Goal: Task Accomplishment & Management: Use online tool/utility

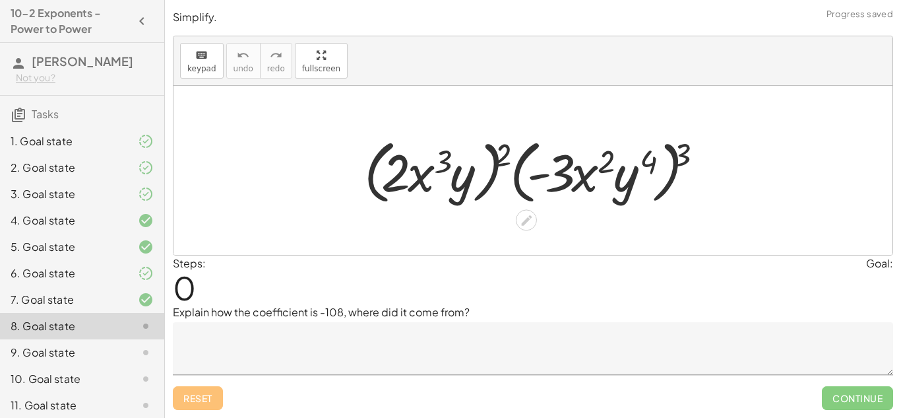
click at [479, 159] on div at bounding box center [538, 171] width 361 height 76
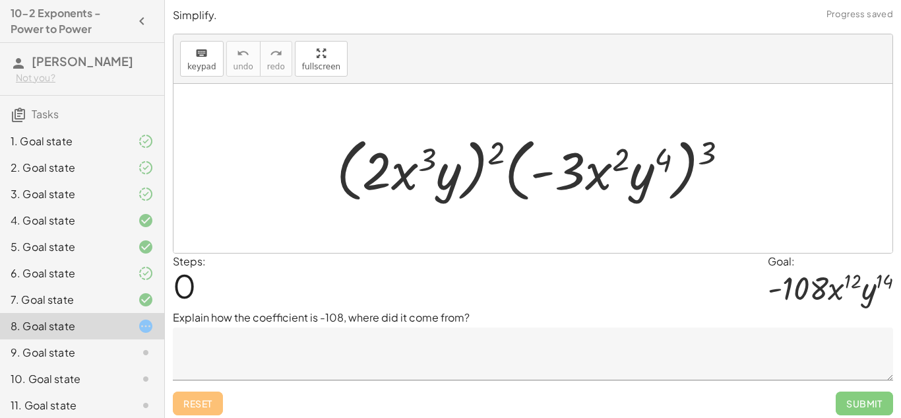
click at [151, 272] on icon at bounding box center [146, 273] width 16 height 16
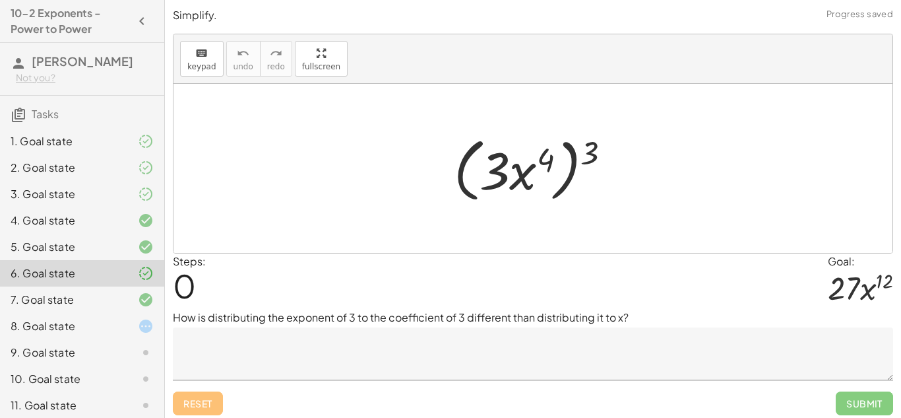
click at [88, 144] on div "1. Goal state" at bounding box center [64, 141] width 106 height 16
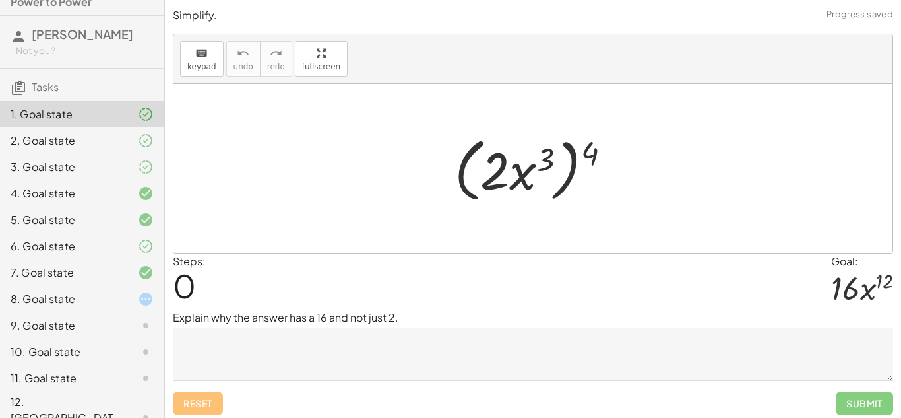
scroll to position [32, 0]
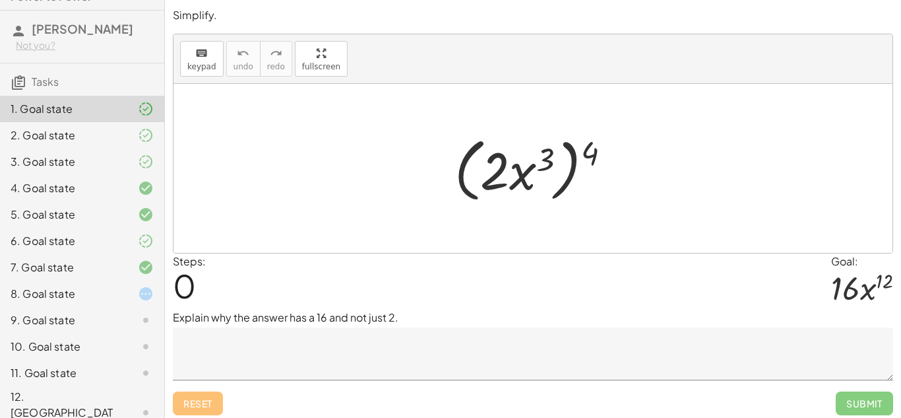
click at [132, 294] on div at bounding box center [135, 294] width 37 height 16
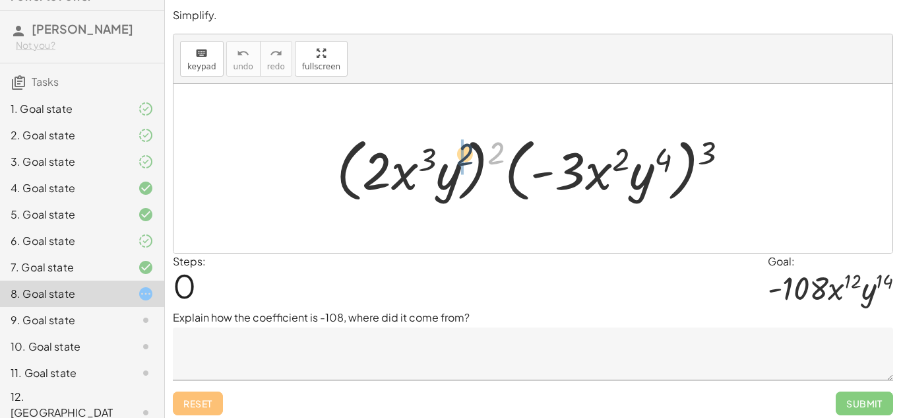
drag, startPoint x: 493, startPoint y: 144, endPoint x: 451, endPoint y: 146, distance: 41.6
click at [451, 146] on div at bounding box center [538, 169] width 416 height 76
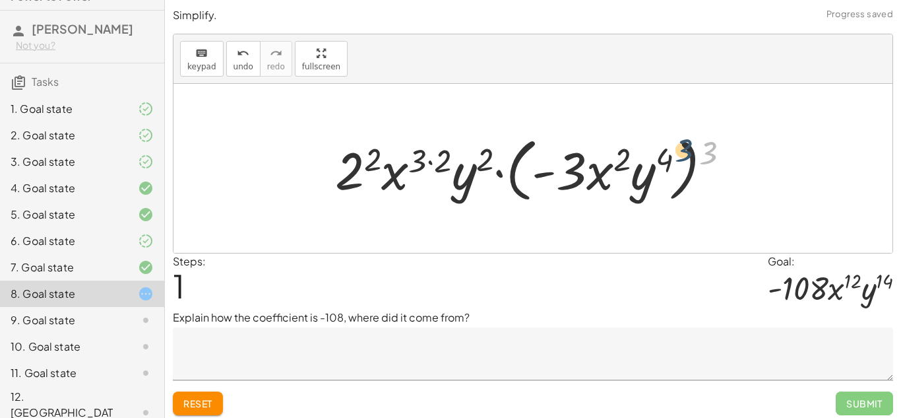
drag, startPoint x: 705, startPoint y: 148, endPoint x: 664, endPoint y: 142, distance: 40.7
click at [664, 142] on div at bounding box center [538, 169] width 419 height 76
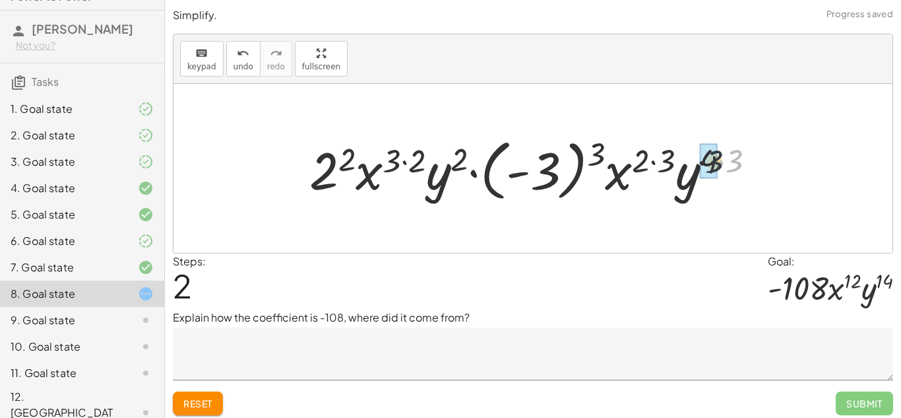
drag, startPoint x: 734, startPoint y: 156, endPoint x: 709, endPoint y: 157, distance: 25.1
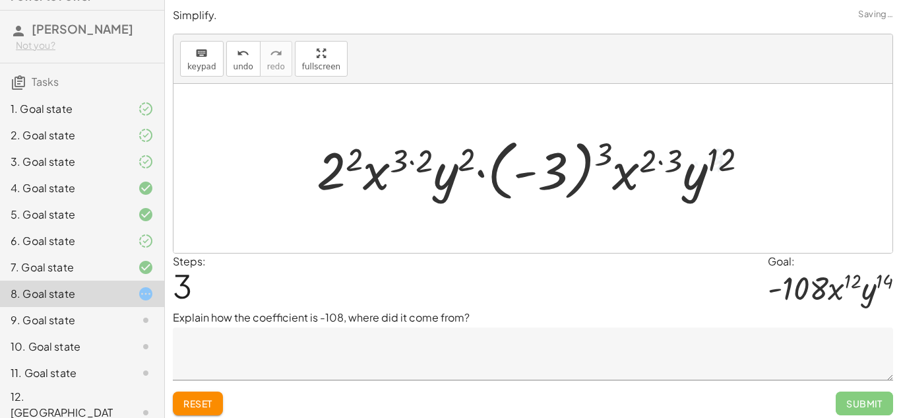
click at [678, 158] on div at bounding box center [537, 168] width 455 height 73
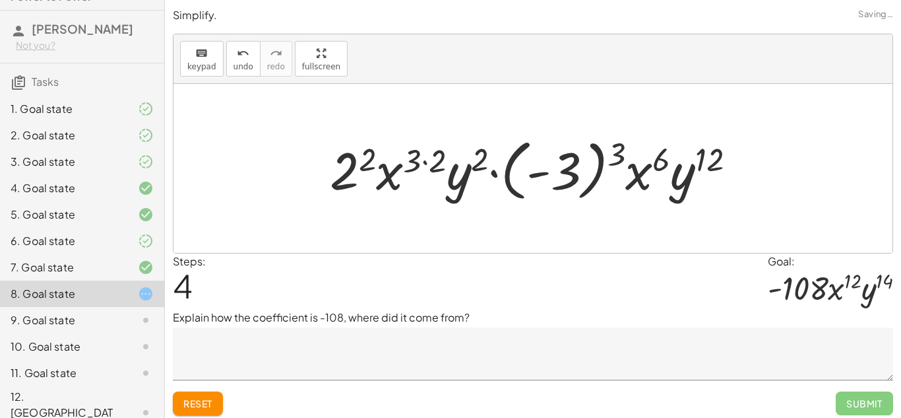
drag, startPoint x: 619, startPoint y: 149, endPoint x: 563, endPoint y: 145, distance: 56.2
click at [563, 145] on div at bounding box center [538, 168] width 430 height 73
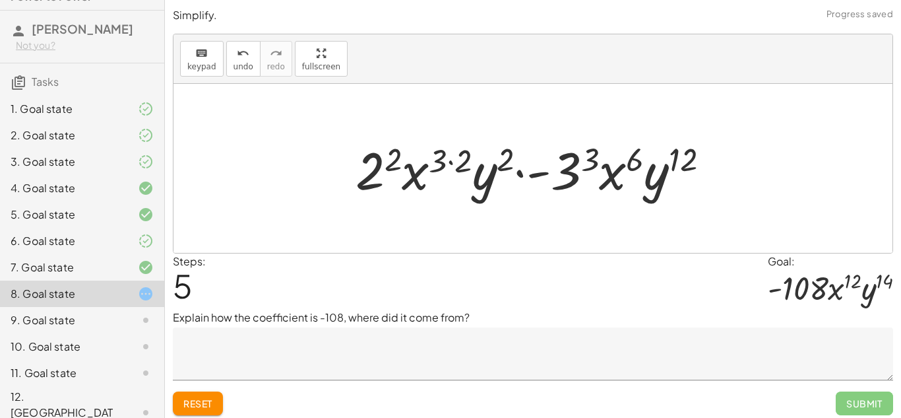
click at [591, 152] on div at bounding box center [538, 169] width 378 height 68
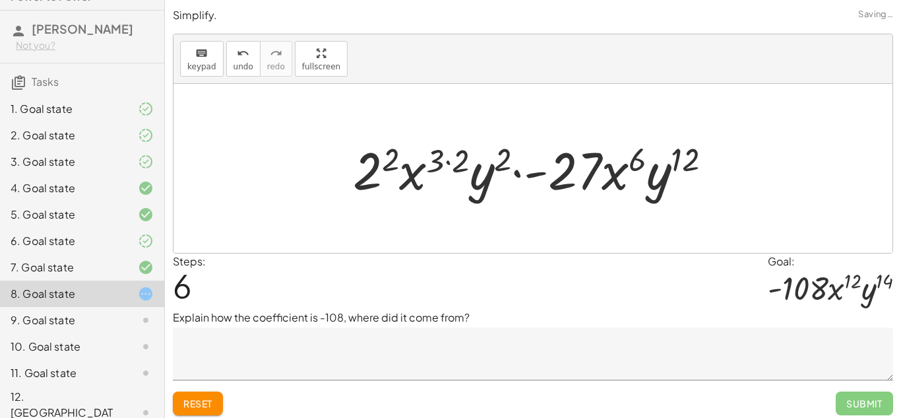
click at [463, 152] on div at bounding box center [537, 169] width 383 height 68
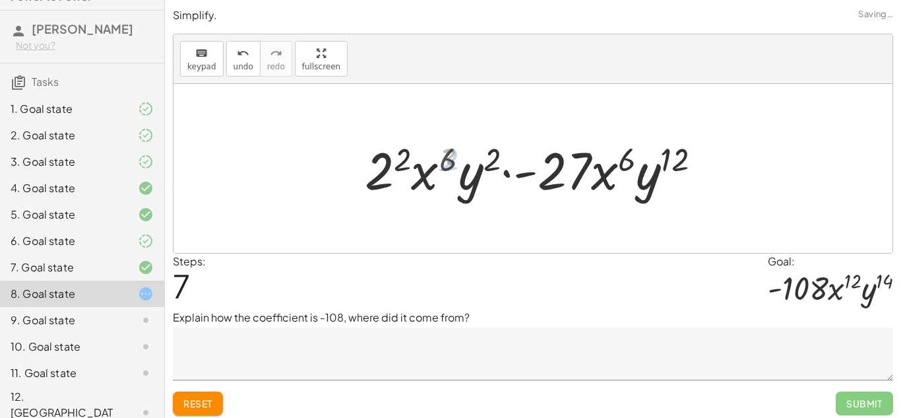
click at [401, 150] on div at bounding box center [539, 169] width 358 height 68
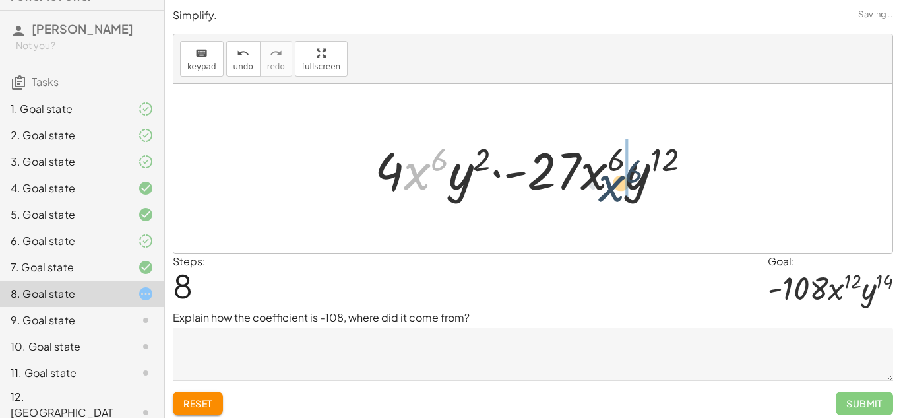
drag, startPoint x: 407, startPoint y: 160, endPoint x: 629, endPoint y: 172, distance: 222.0
click at [629, 172] on div at bounding box center [538, 169] width 340 height 68
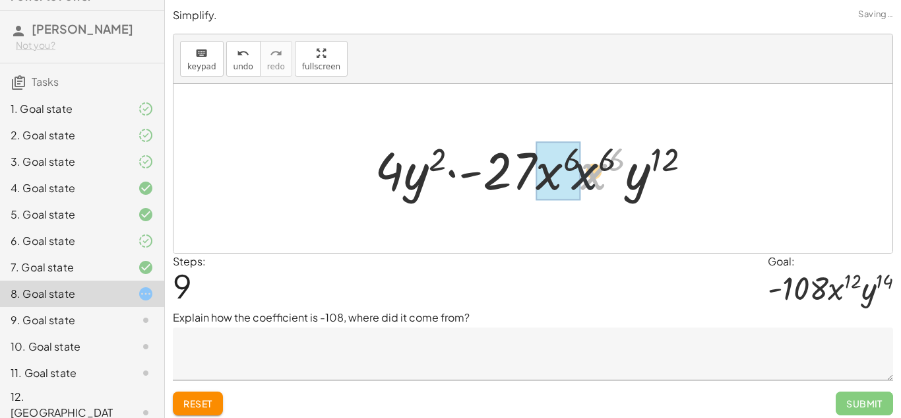
drag, startPoint x: 602, startPoint y: 174, endPoint x: 565, endPoint y: 173, distance: 36.3
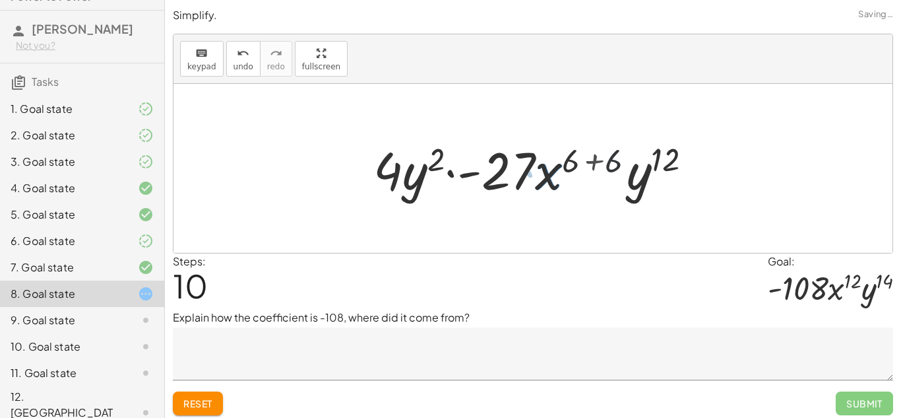
click at [594, 156] on div at bounding box center [538, 169] width 342 height 68
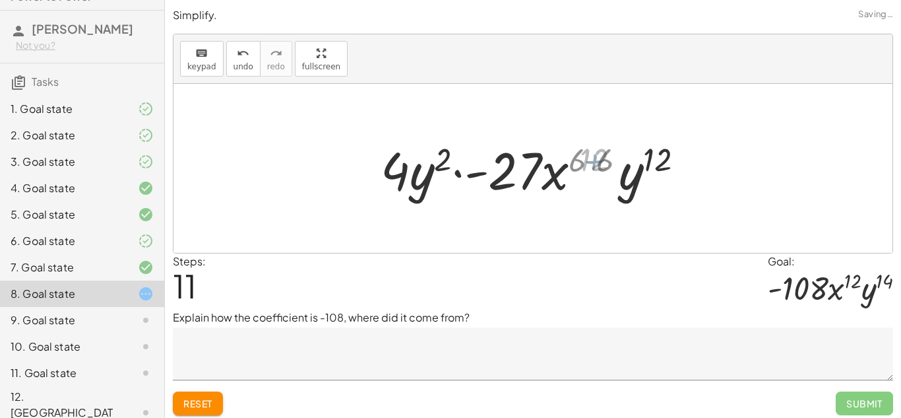
click at [610, 158] on div at bounding box center [538, 169] width 306 height 68
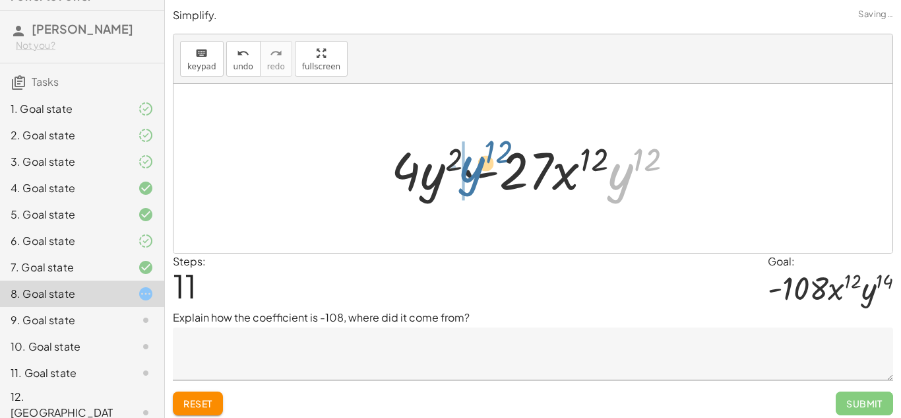
drag, startPoint x: 614, startPoint y: 166, endPoint x: 447, endPoint y: 157, distance: 167.8
click at [447, 157] on div at bounding box center [538, 169] width 306 height 68
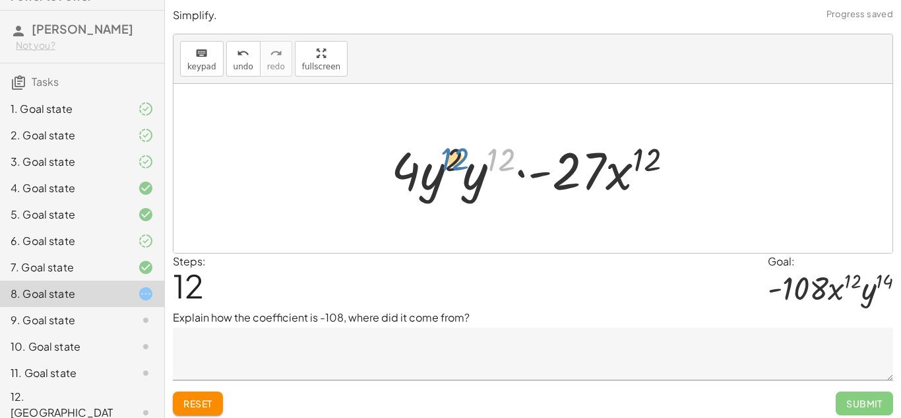
drag, startPoint x: 491, startPoint y: 158, endPoint x: 428, endPoint y: 157, distance: 63.3
click at [428, 157] on div at bounding box center [538, 169] width 306 height 68
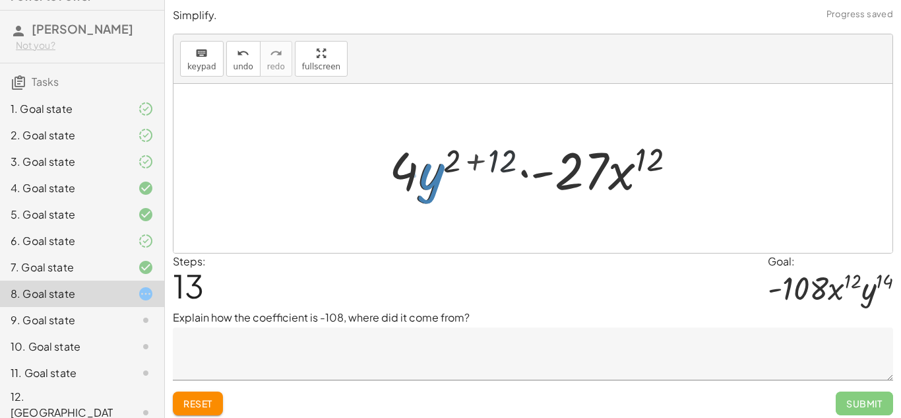
click at [496, 158] on div at bounding box center [538, 169] width 311 height 68
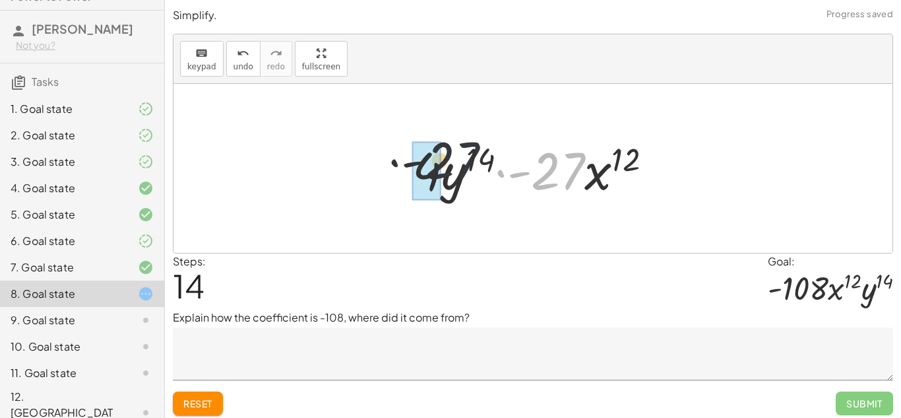
drag, startPoint x: 543, startPoint y: 169, endPoint x: 399, endPoint y: 152, distance: 144.8
click at [399, 152] on div "· ( · 2 · x 3 · y ) 2 · ( · - 3 · x 2 · y 4 ) 3 · 2 2 · x ( · 3 · 2 ) · y 2 · (…" at bounding box center [533, 168] width 280 height 75
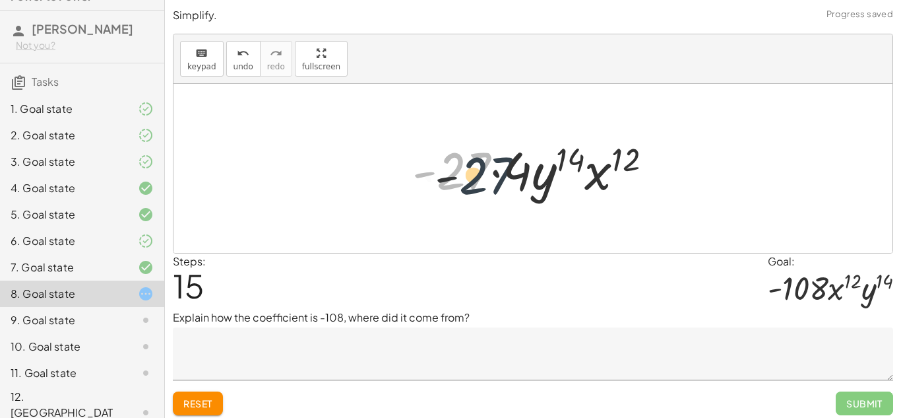
drag, startPoint x: 483, startPoint y: 158, endPoint x: 511, endPoint y: 165, distance: 29.1
click at [511, 165] on div at bounding box center [538, 169] width 264 height 68
drag, startPoint x: 482, startPoint y: 160, endPoint x: 527, endPoint y: 166, distance: 45.3
click at [527, 166] on div at bounding box center [538, 169] width 264 height 68
click at [503, 172] on div at bounding box center [538, 169] width 264 height 68
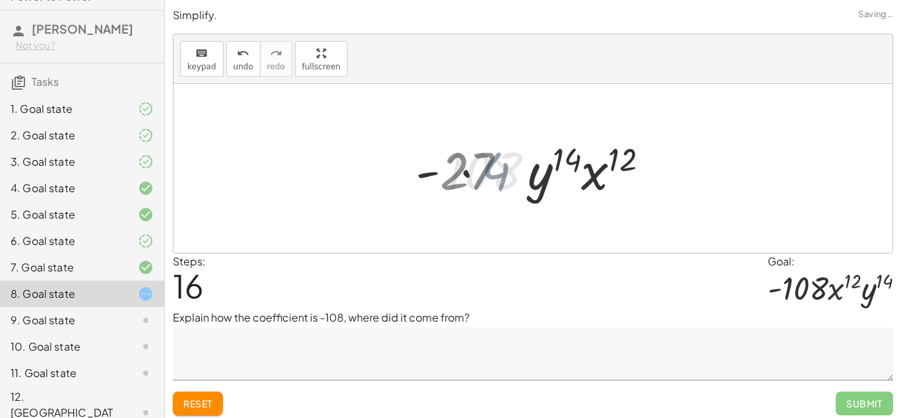
drag, startPoint x: 503, startPoint y: 172, endPoint x: 494, endPoint y: 172, distance: 9.3
click at [494, 172] on div at bounding box center [537, 169] width 245 height 68
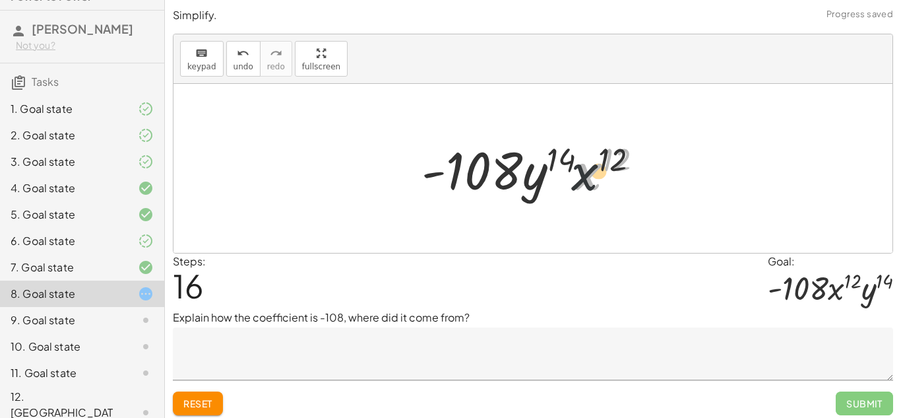
drag, startPoint x: 584, startPoint y: 177, endPoint x: 517, endPoint y: 181, distance: 66.7
click at [517, 181] on div at bounding box center [537, 169] width 245 height 68
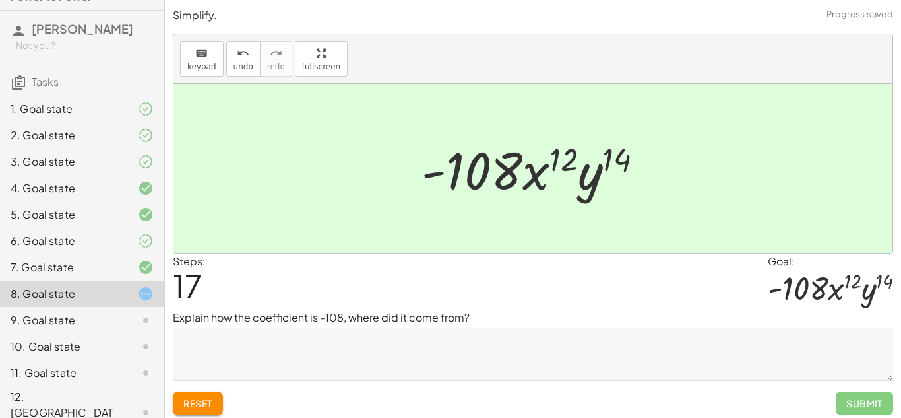
click at [404, 354] on textarea at bounding box center [533, 353] width 721 height 53
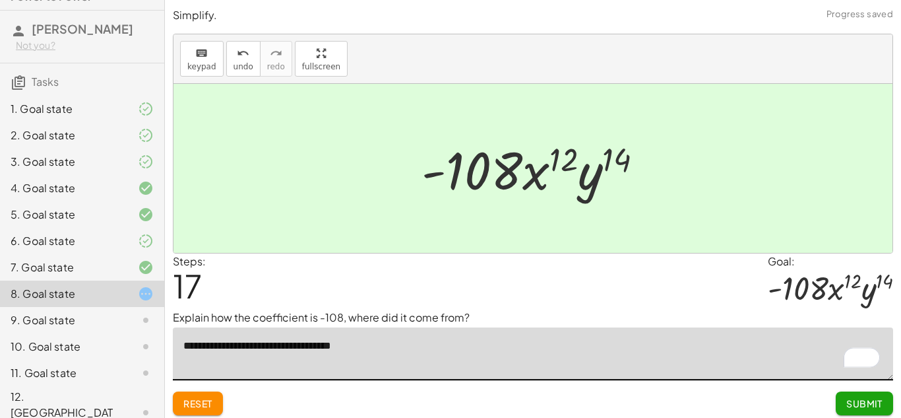
type textarea "**********"
click at [848, 408] on span "Submit" at bounding box center [865, 403] width 36 height 12
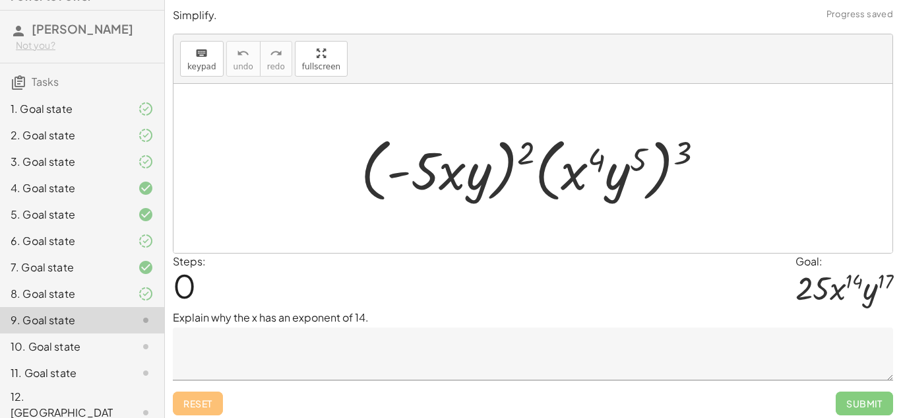
click at [151, 333] on div "8. Goal state" at bounding box center [82, 346] width 164 height 26
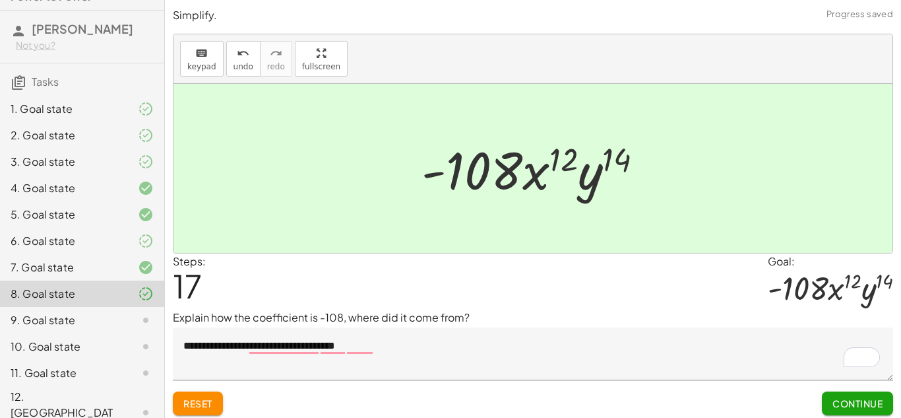
click at [863, 396] on button "Continue" at bounding box center [857, 403] width 71 height 24
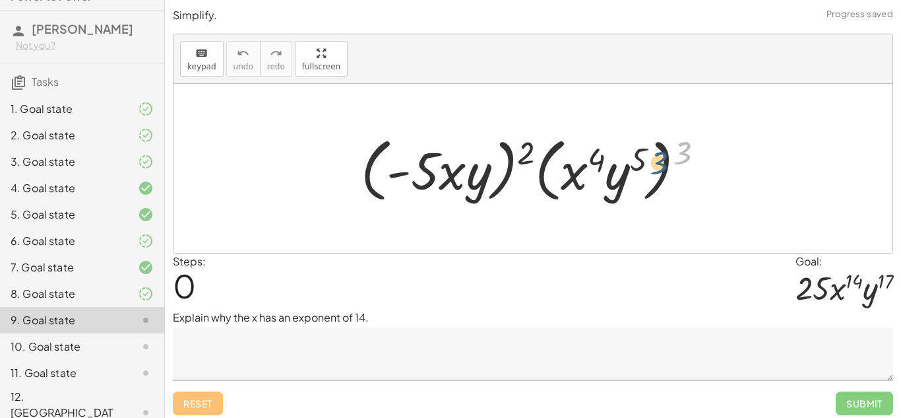
drag, startPoint x: 681, startPoint y: 144, endPoint x: 653, endPoint y: 154, distance: 30.0
click at [653, 154] on div at bounding box center [537, 169] width 367 height 76
drag, startPoint x: 655, startPoint y: 147, endPoint x: 646, endPoint y: 148, distance: 9.3
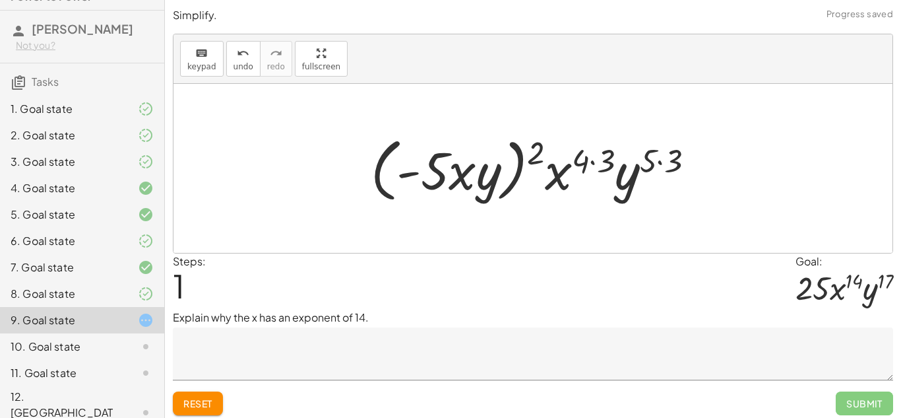
click at [605, 148] on div at bounding box center [538, 169] width 348 height 76
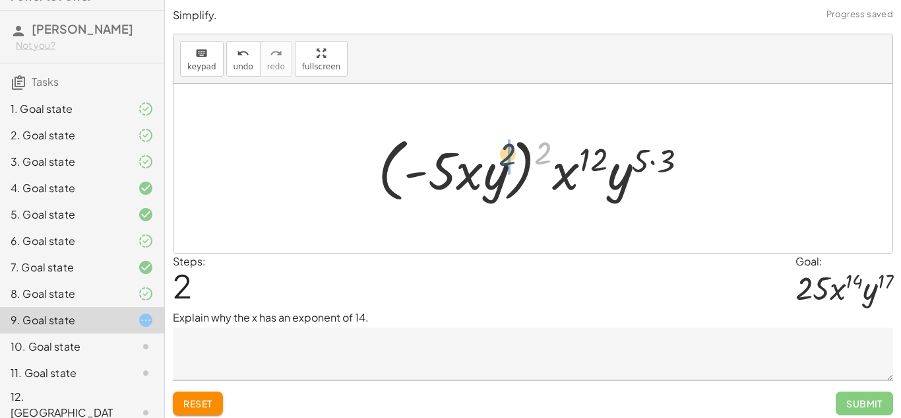
drag, startPoint x: 542, startPoint y: 151, endPoint x: 505, endPoint y: 152, distance: 37.0
click at [505, 152] on div at bounding box center [537, 169] width 333 height 76
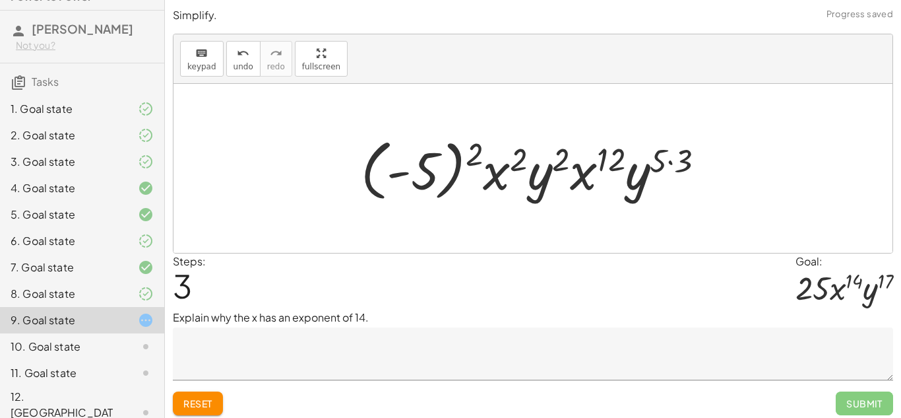
click at [511, 151] on div at bounding box center [538, 168] width 368 height 73
click at [513, 153] on div at bounding box center [538, 168] width 368 height 73
click at [515, 156] on div at bounding box center [538, 168] width 368 height 73
click at [517, 157] on div at bounding box center [538, 168] width 368 height 73
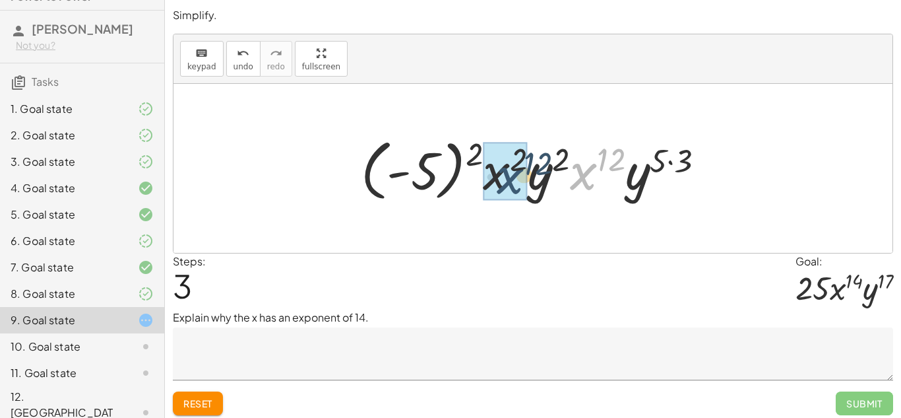
drag, startPoint x: 581, startPoint y: 170, endPoint x: 500, endPoint y: 173, distance: 80.5
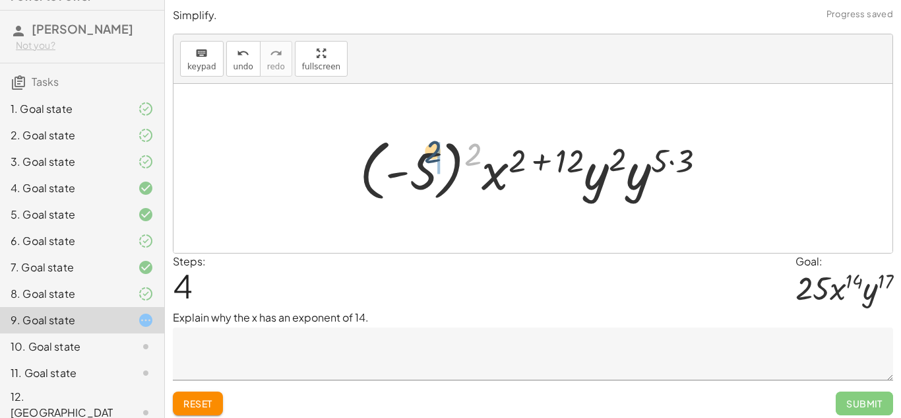
drag, startPoint x: 472, startPoint y: 149, endPoint x: 431, endPoint y: 147, distance: 41.0
click at [431, 147] on div at bounding box center [538, 168] width 370 height 73
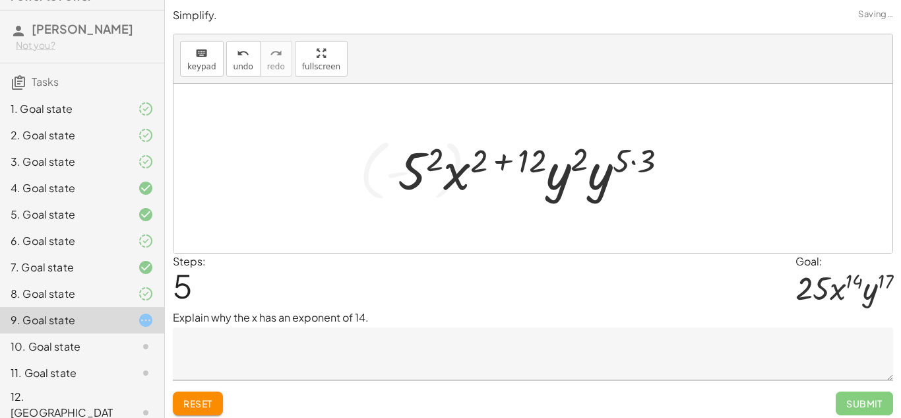
click at [440, 148] on div at bounding box center [538, 169] width 294 height 68
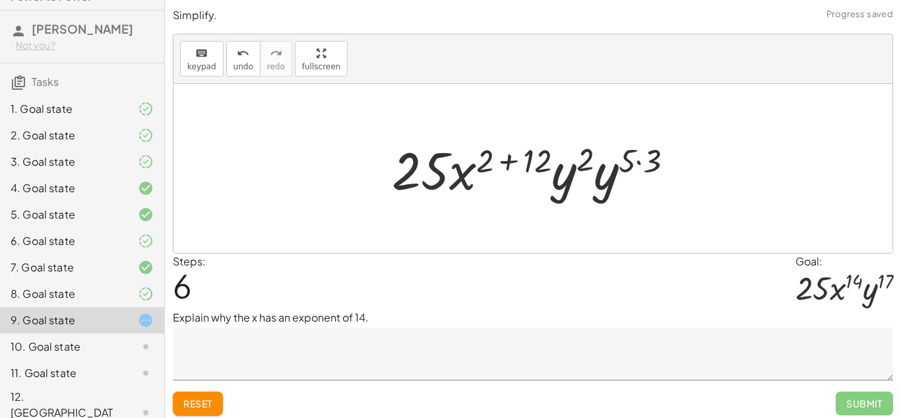
click at [466, 166] on div at bounding box center [537, 169] width 305 height 68
click at [647, 150] on div at bounding box center [537, 169] width 305 height 68
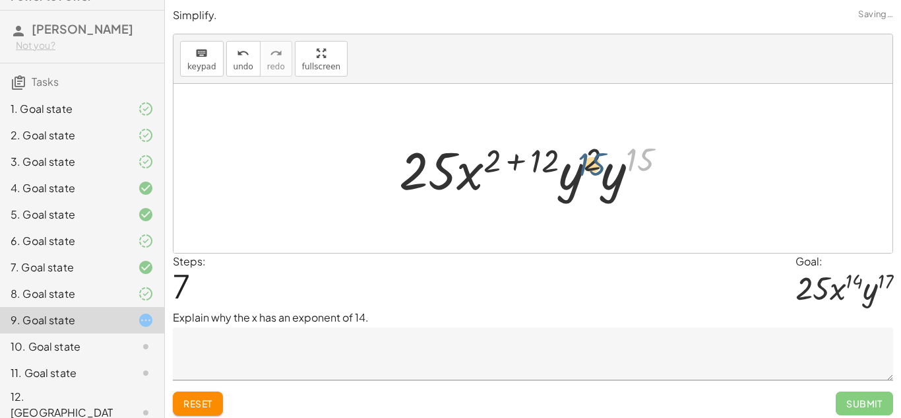
drag, startPoint x: 630, startPoint y: 172, endPoint x: 569, endPoint y: 181, distance: 61.4
click at [569, 181] on div at bounding box center [538, 169] width 291 height 68
drag, startPoint x: 614, startPoint y: 191, endPoint x: 582, endPoint y: 189, distance: 31.7
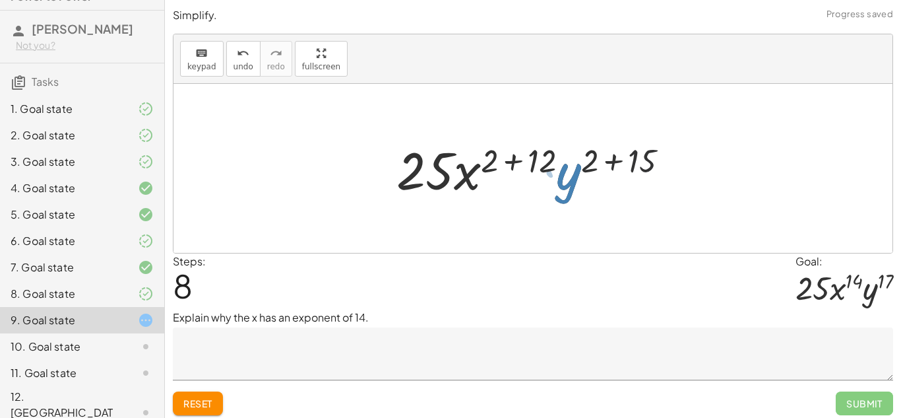
click at [644, 154] on div at bounding box center [538, 169] width 296 height 68
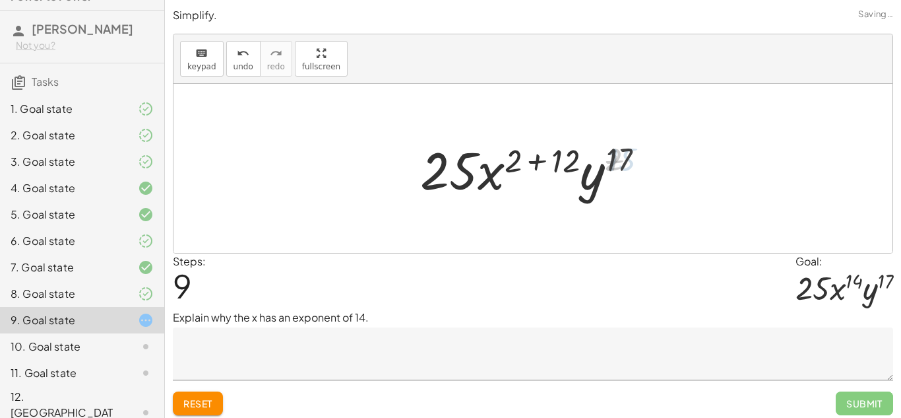
click at [567, 161] on div at bounding box center [538, 169] width 246 height 68
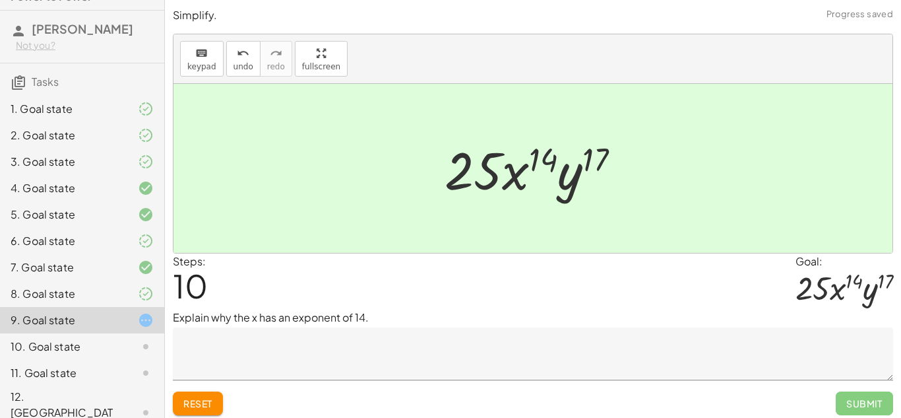
click at [465, 347] on textarea at bounding box center [533, 353] width 721 height 53
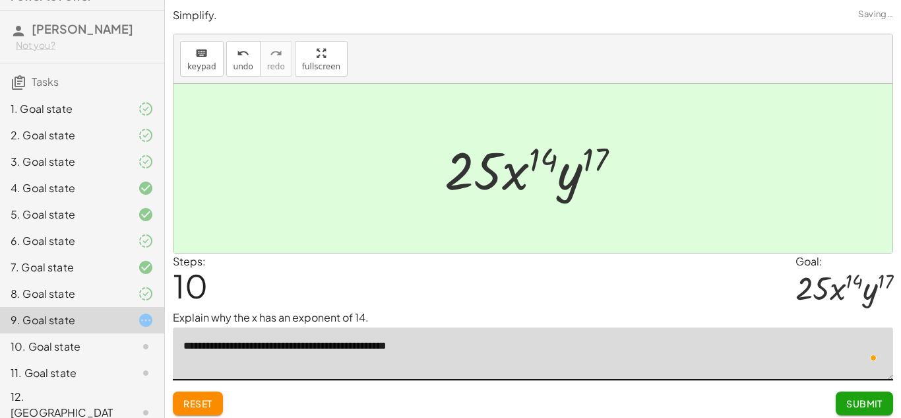
type textarea "**********"
click at [864, 404] on span "Submit" at bounding box center [865, 403] width 36 height 12
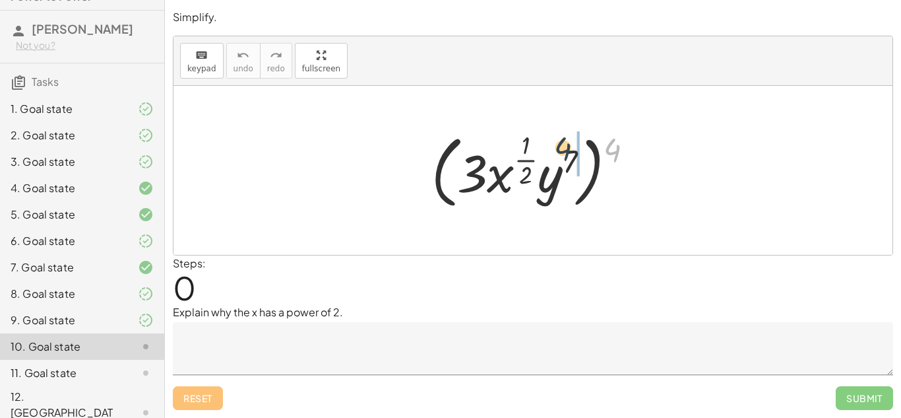
drag, startPoint x: 613, startPoint y: 148, endPoint x: 563, endPoint y: 147, distance: 50.1
click at [563, 147] on div at bounding box center [538, 170] width 226 height 86
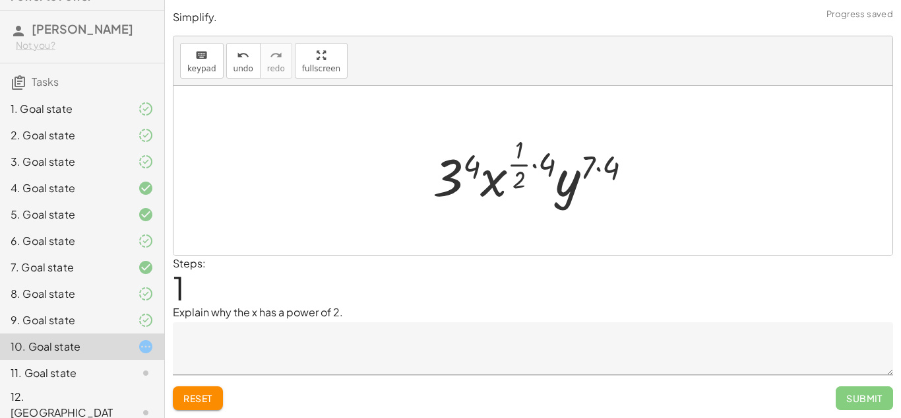
click at [545, 160] on div at bounding box center [538, 170] width 224 height 78
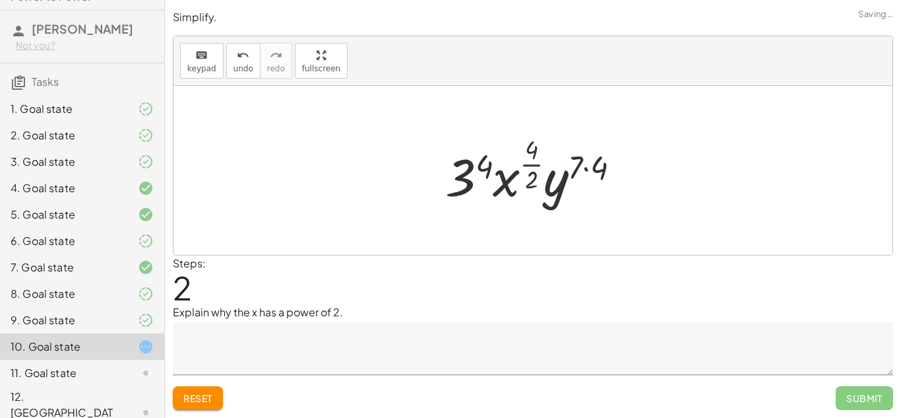
click at [535, 146] on div at bounding box center [538, 170] width 199 height 78
drag, startPoint x: 598, startPoint y: 158, endPoint x: 581, endPoint y: 158, distance: 17.2
click at [491, 159] on div at bounding box center [537, 170] width 195 height 78
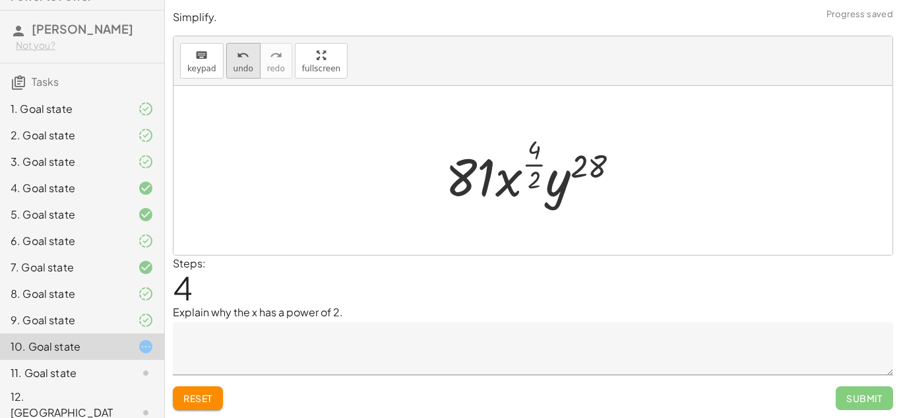
click at [250, 77] on button "undo undo" at bounding box center [243, 61] width 34 height 36
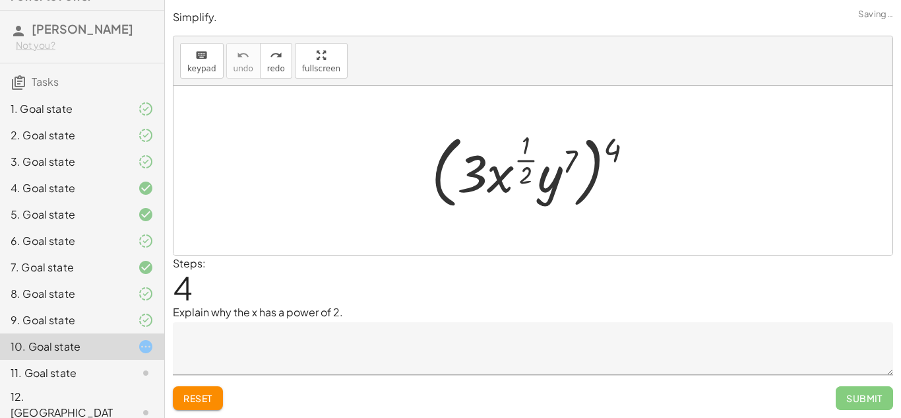
click at [207, 394] on span "Reset" at bounding box center [197, 398] width 29 height 12
drag, startPoint x: 617, startPoint y: 143, endPoint x: 571, endPoint y: 156, distance: 47.2
click at [571, 156] on div at bounding box center [538, 170] width 226 height 86
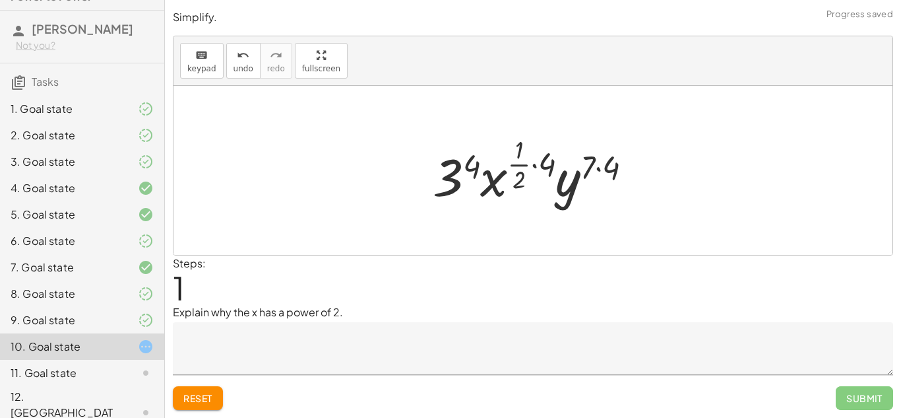
click at [553, 157] on div at bounding box center [538, 170] width 224 height 78
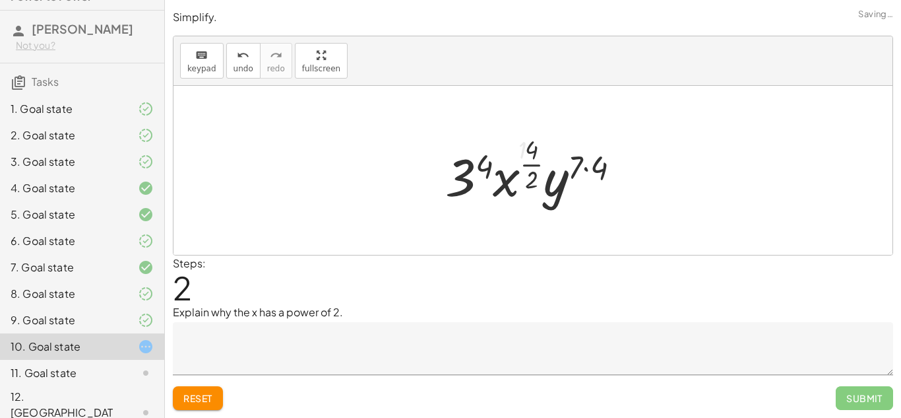
click at [536, 150] on div at bounding box center [538, 170] width 199 height 78
drag, startPoint x: 536, startPoint y: 150, endPoint x: 538, endPoint y: 181, distance: 30.4
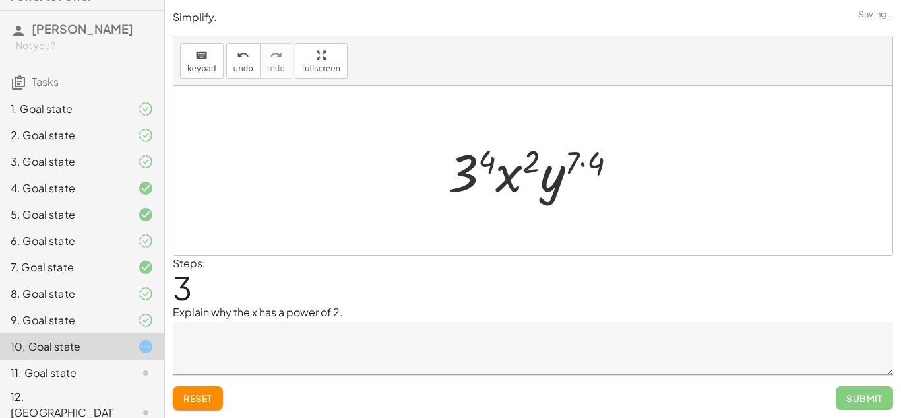
click at [583, 162] on div at bounding box center [537, 171] width 193 height 68
click at [486, 162] on div at bounding box center [537, 171] width 189 height 68
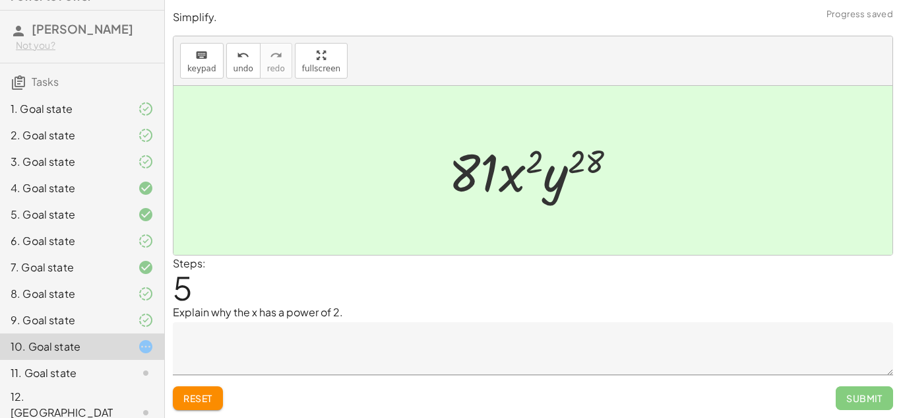
click at [340, 369] on textarea at bounding box center [533, 348] width 721 height 53
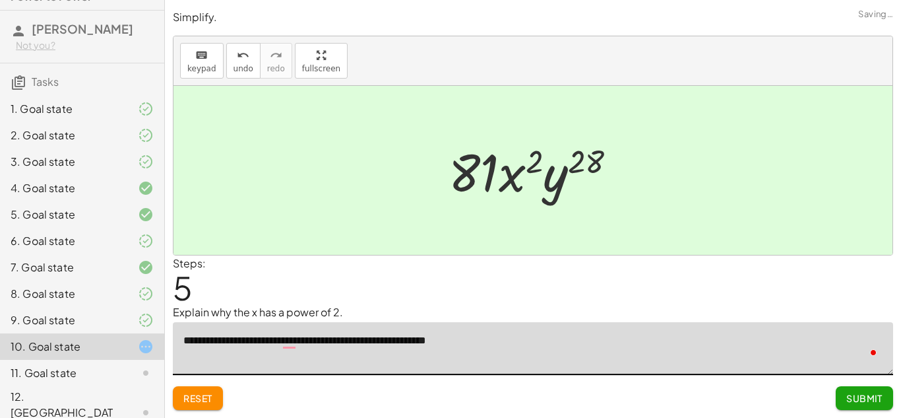
type textarea "**********"
click at [853, 397] on span "Submit" at bounding box center [865, 398] width 36 height 12
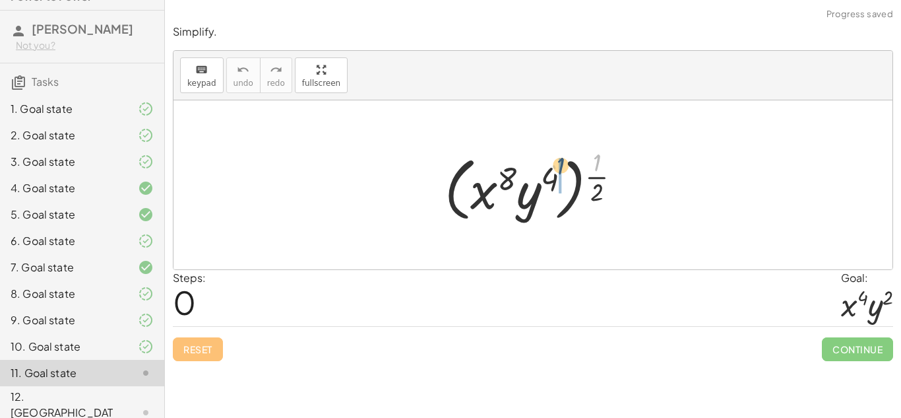
drag, startPoint x: 594, startPoint y: 160, endPoint x: 548, endPoint y: 166, distance: 46.5
click at [548, 166] on div at bounding box center [538, 185] width 200 height 82
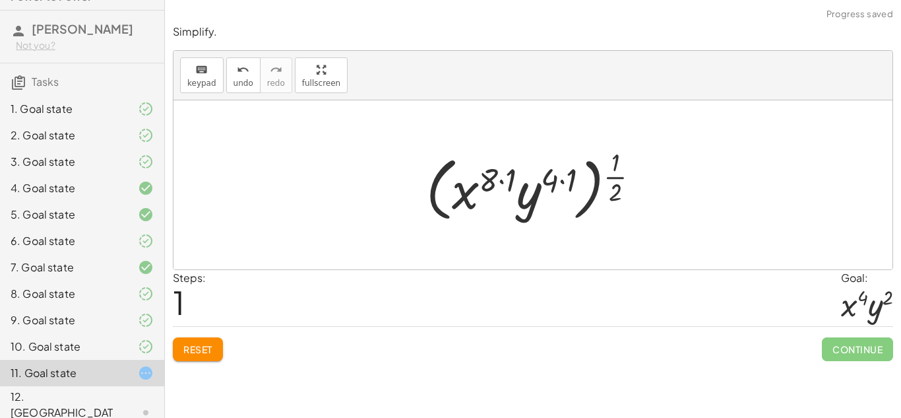
click at [569, 173] on div at bounding box center [538, 185] width 237 height 82
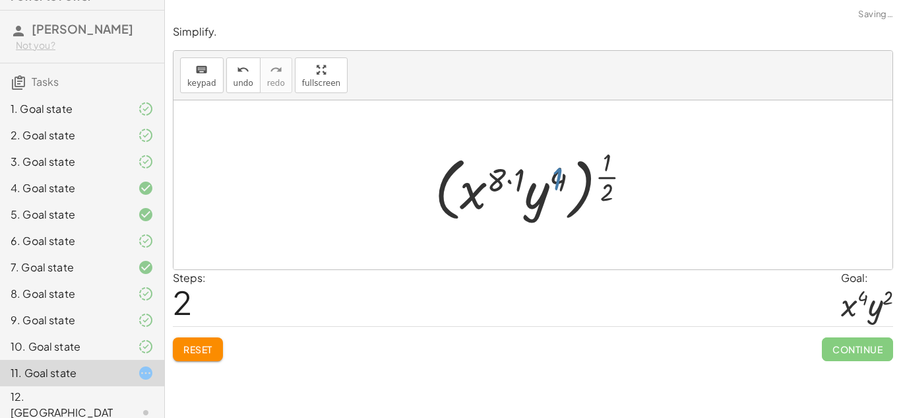
click at [524, 179] on div at bounding box center [538, 185] width 218 height 82
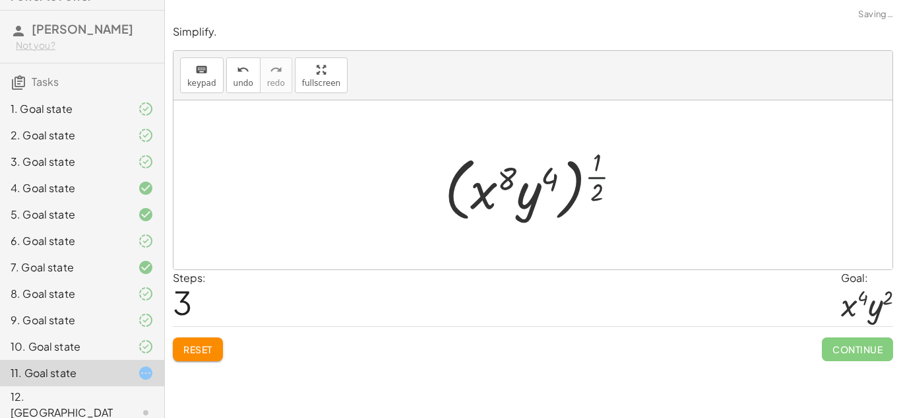
drag, startPoint x: 595, startPoint y: 174, endPoint x: 586, endPoint y: 176, distance: 9.4
click at [586, 176] on div at bounding box center [538, 185] width 200 height 82
click at [201, 354] on span "Reset" at bounding box center [197, 349] width 29 height 12
drag, startPoint x: 601, startPoint y: 177, endPoint x: 565, endPoint y: 173, distance: 36.5
click at [565, 173] on div at bounding box center [538, 185] width 200 height 82
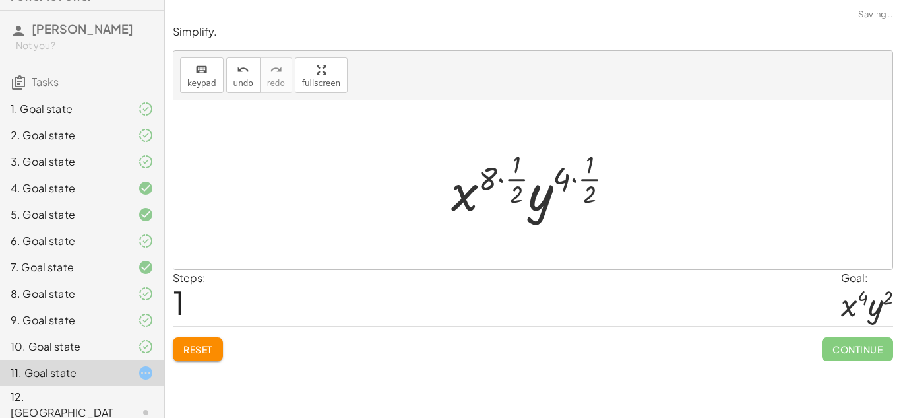
click at [585, 170] on div at bounding box center [538, 185] width 186 height 78
click at [556, 178] on div at bounding box center [538, 185] width 186 height 78
click at [578, 177] on div at bounding box center [538, 185] width 186 height 78
click at [587, 179] on div at bounding box center [538, 185] width 162 height 78
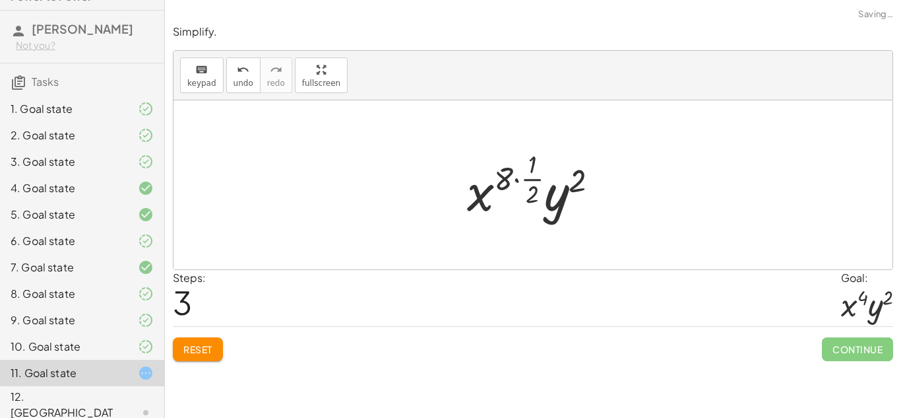
click at [507, 172] on div at bounding box center [539, 185] width 156 height 78
click at [533, 168] on div at bounding box center [539, 185] width 156 height 78
drag, startPoint x: 533, startPoint y: 168, endPoint x: 511, endPoint y: 180, distance: 25.1
click at [511, 180] on div at bounding box center [539, 185] width 156 height 78
drag, startPoint x: 511, startPoint y: 180, endPoint x: 535, endPoint y: 164, distance: 29.1
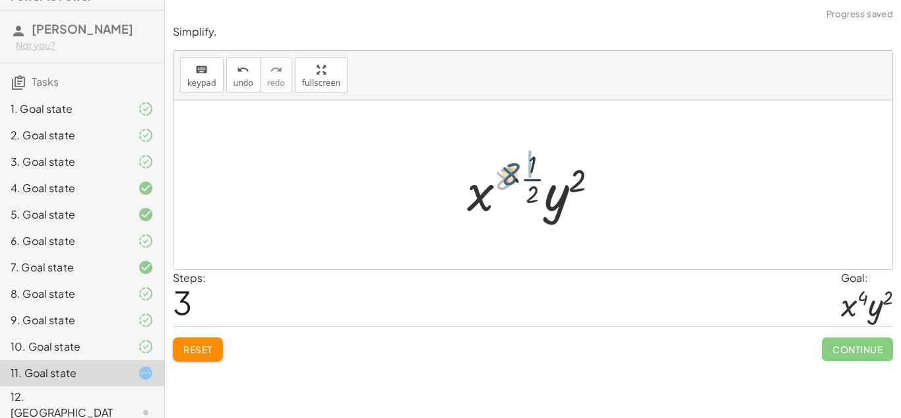
click at [535, 164] on div at bounding box center [539, 185] width 156 height 78
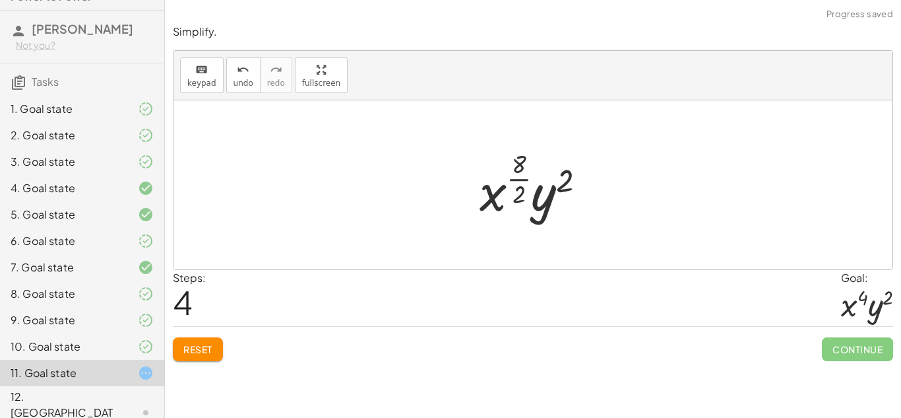
click at [523, 170] on div at bounding box center [538, 185] width 130 height 78
click at [522, 193] on div at bounding box center [538, 185] width 130 height 78
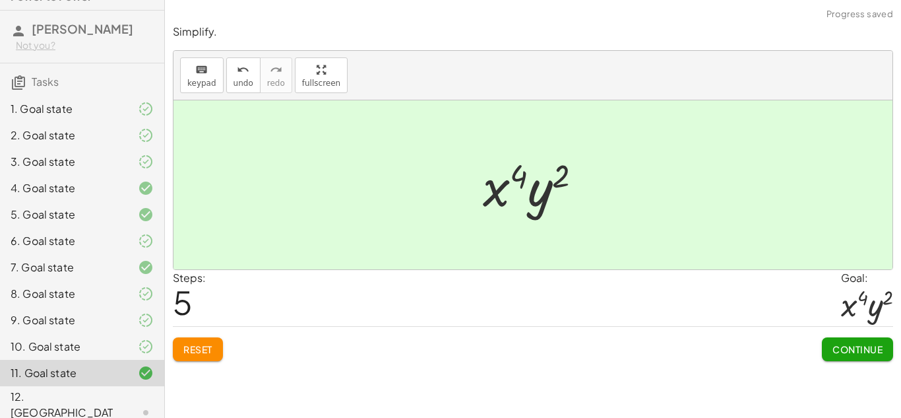
click at [833, 344] on span "Continue" at bounding box center [858, 349] width 50 height 12
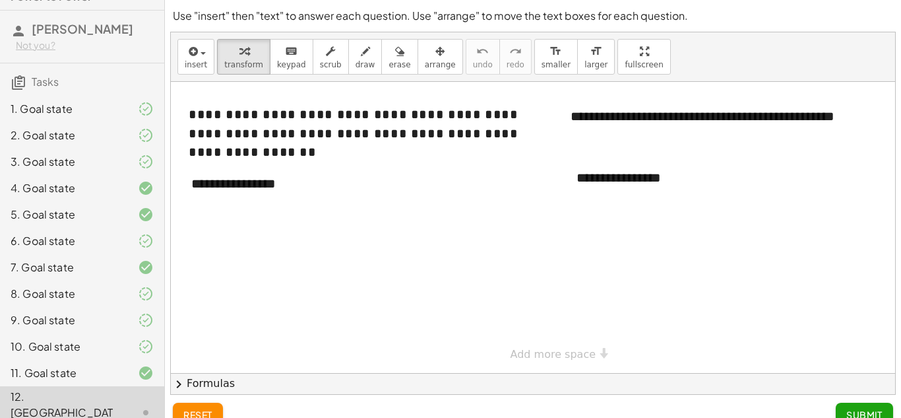
click at [309, 195] on div "**********" at bounding box center [277, 184] width 198 height 46
click at [230, 211] on div at bounding box center [549, 227] width 757 height 291
click at [293, 184] on div "**********" at bounding box center [277, 184] width 198 height 46
click at [257, 204] on div "**********" at bounding box center [277, 184] width 198 height 46
click at [305, 191] on div "**********" at bounding box center [277, 184] width 198 height 46
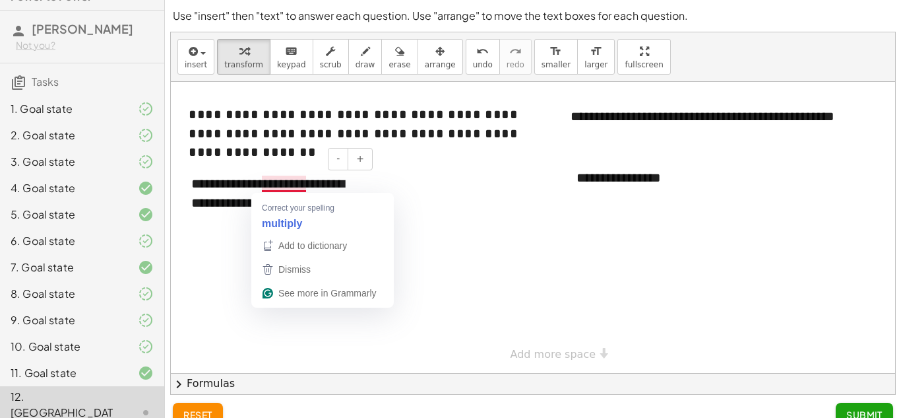
click at [287, 181] on div "**********" at bounding box center [277, 202] width 198 height 83
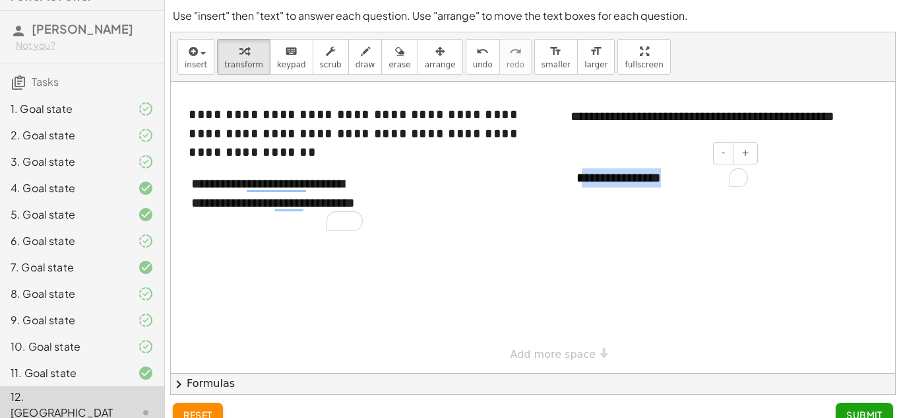
drag, startPoint x: 639, startPoint y: 174, endPoint x: 579, endPoint y: 174, distance: 59.4
click at [579, 174] on div "**********" at bounding box center [662, 178] width 198 height 46
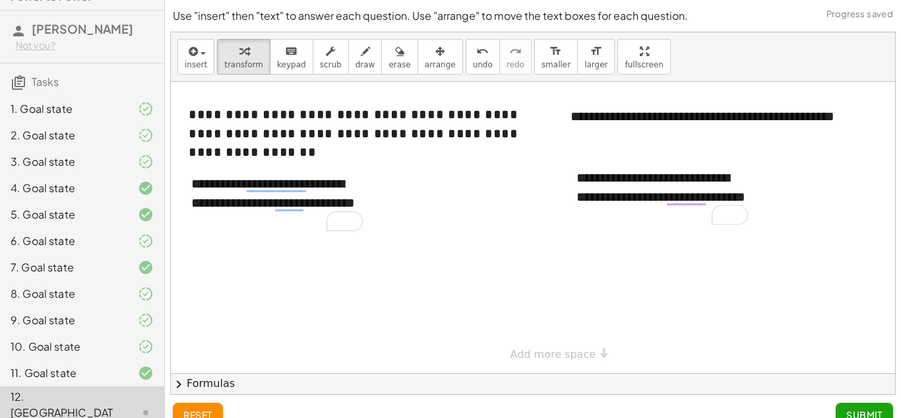
click at [865, 408] on span "Submit" at bounding box center [865, 414] width 36 height 12
